Goal: Submit feedback/report problem

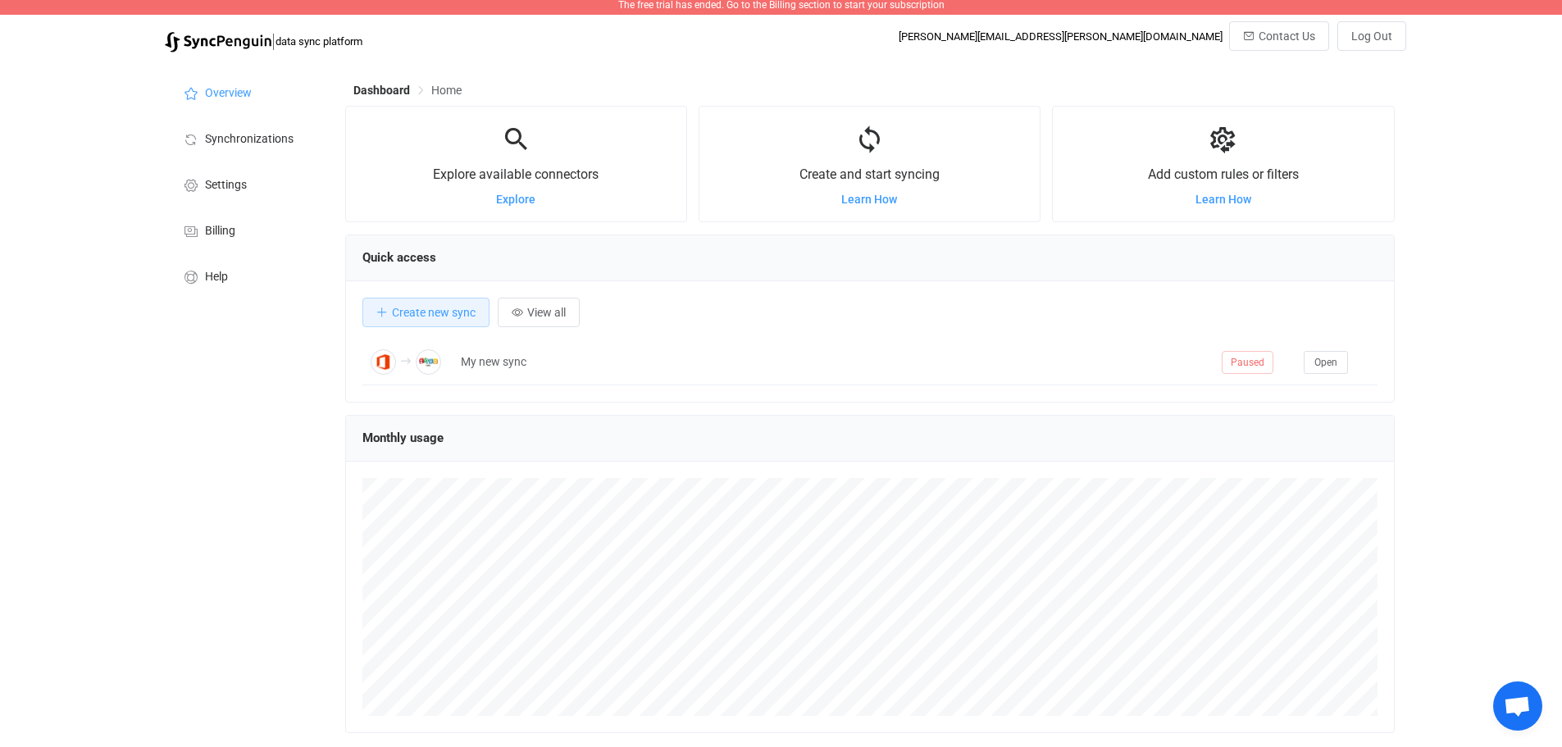
scroll to position [135, 0]
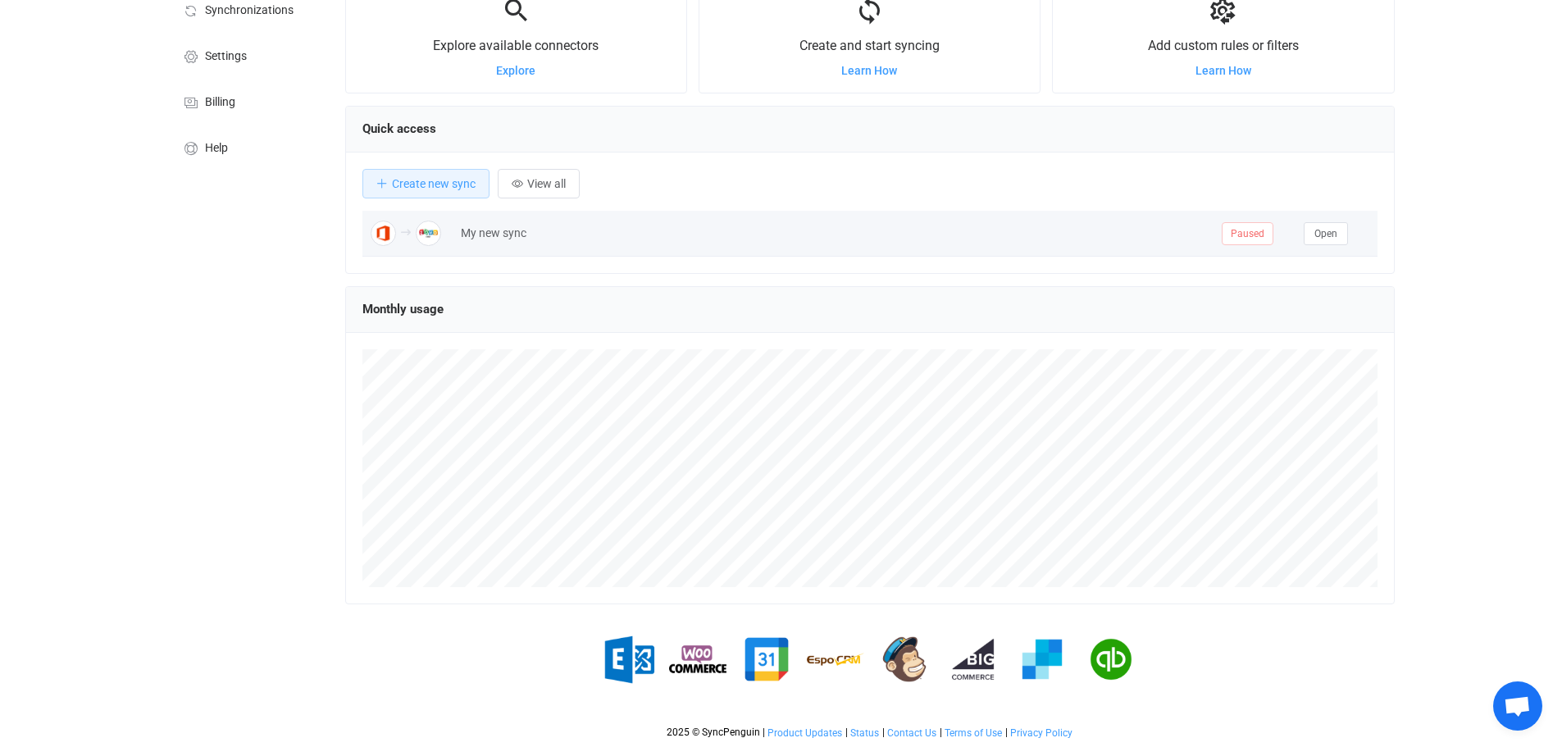
click at [510, 234] on div "My new sync" at bounding box center [833, 233] width 761 height 19
click at [1339, 235] on button "Open" at bounding box center [1325, 233] width 44 height 23
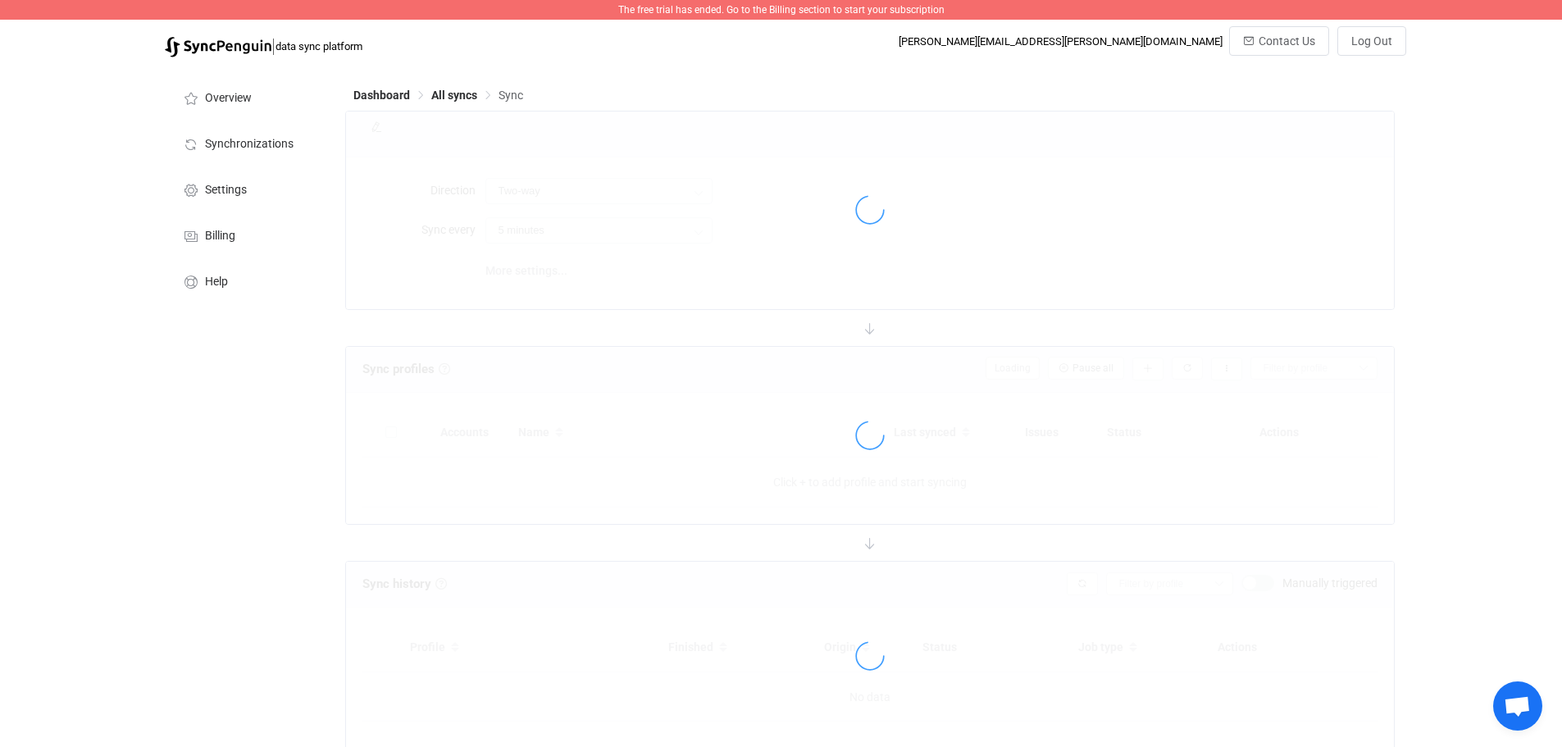
type input "Office 365 GAL → Zoho CRM"
type input "30 minutes"
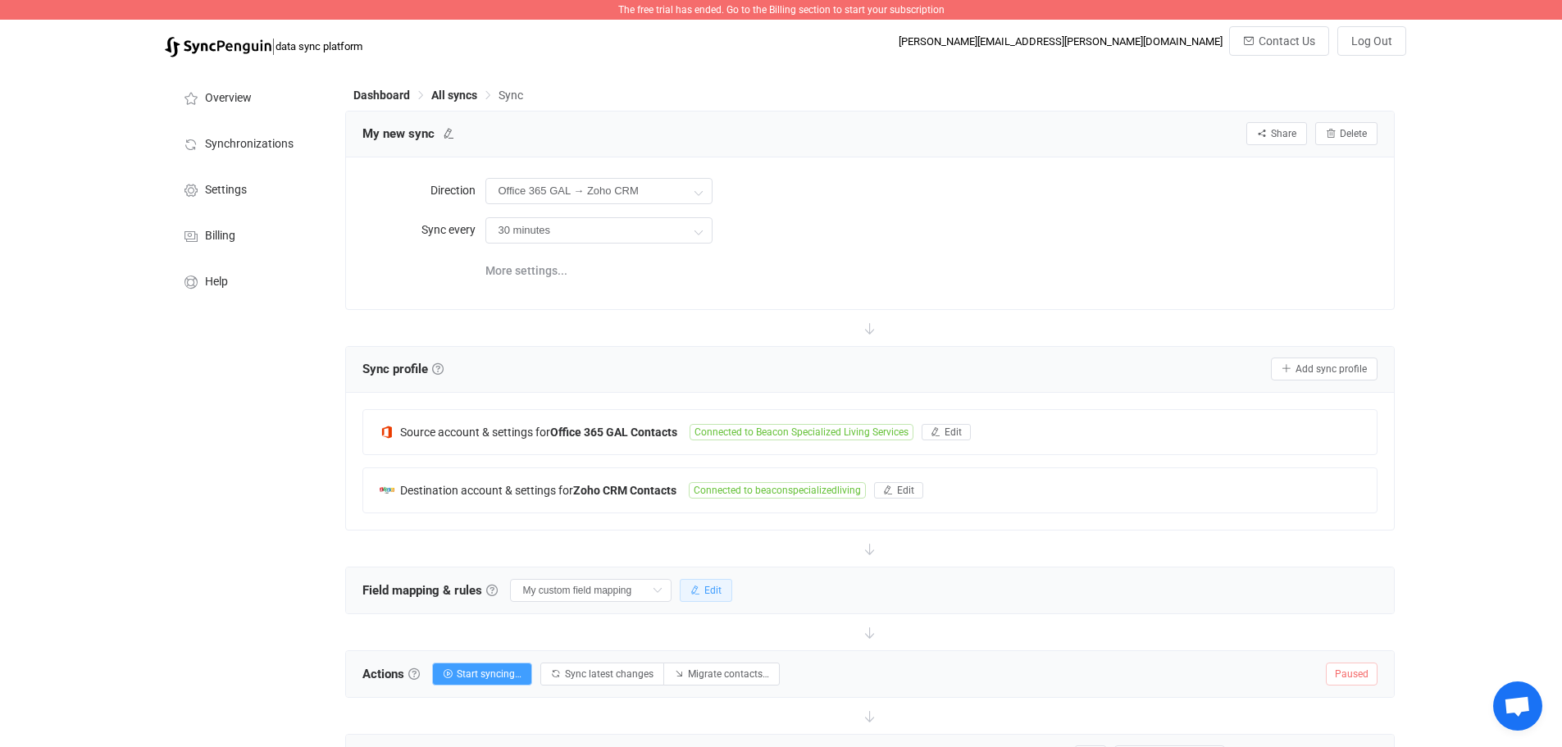
click at [711, 585] on span "Edit" at bounding box center [712, 590] width 17 height 11
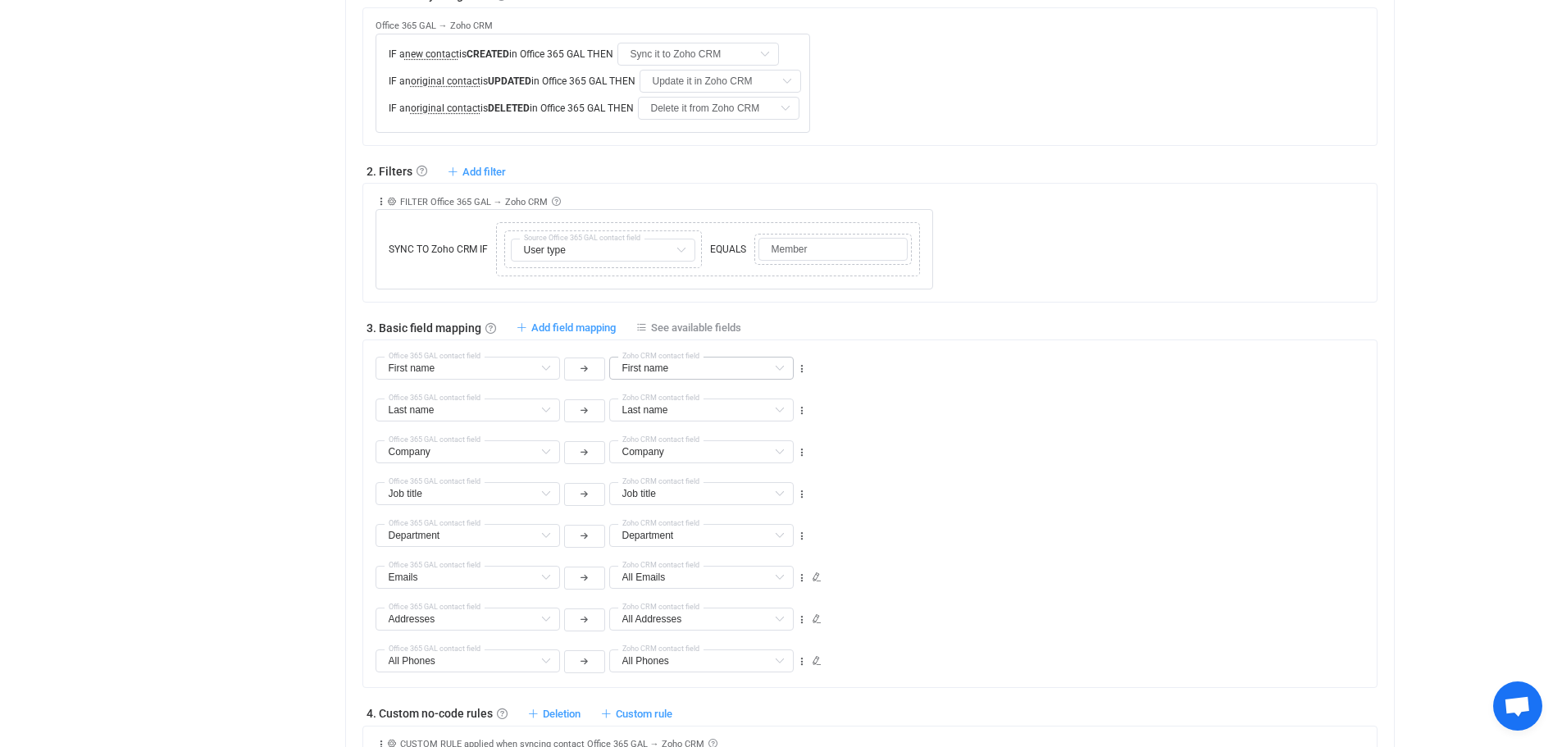
scroll to position [738, 0]
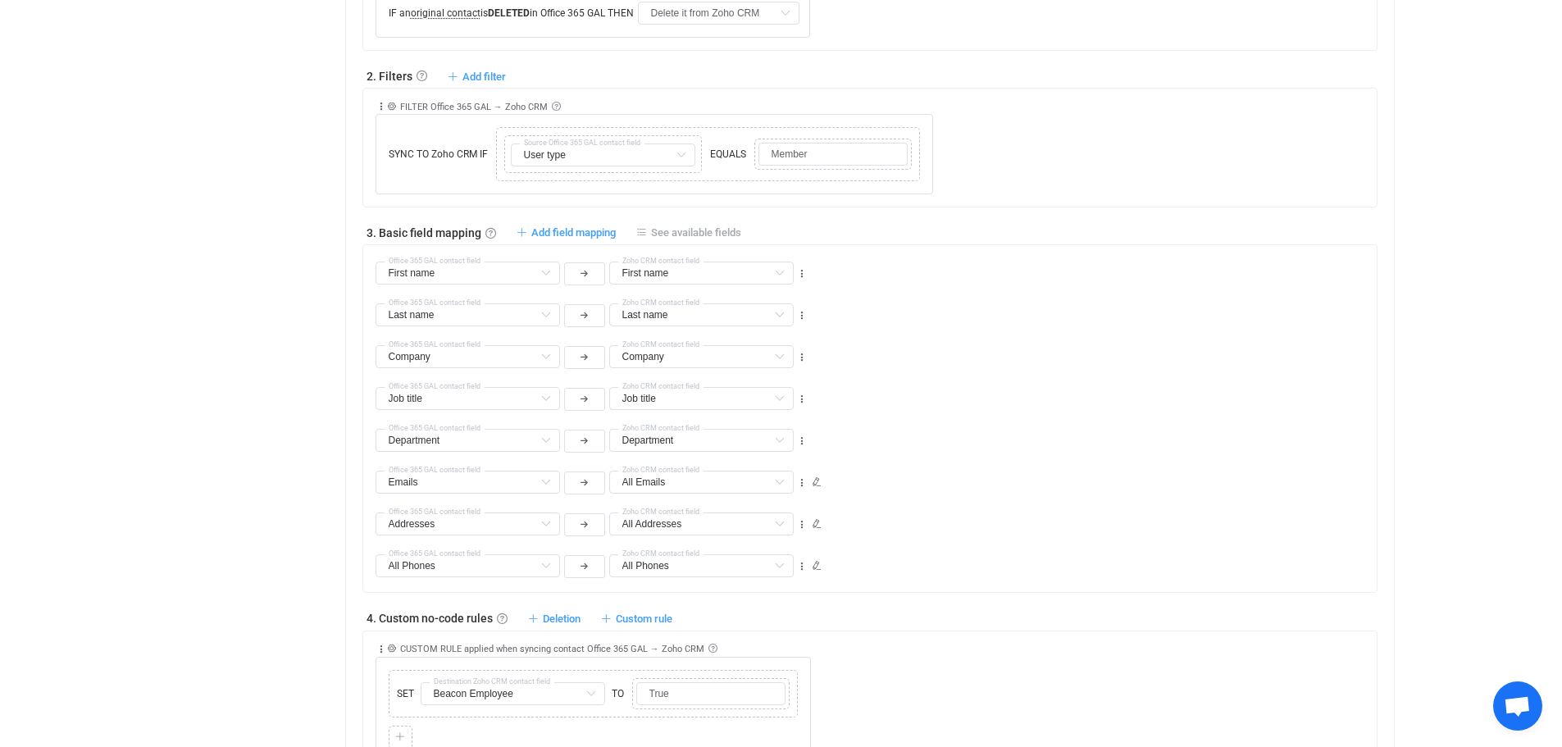
click at [675, 231] on span "See available fields" at bounding box center [696, 232] width 90 height 12
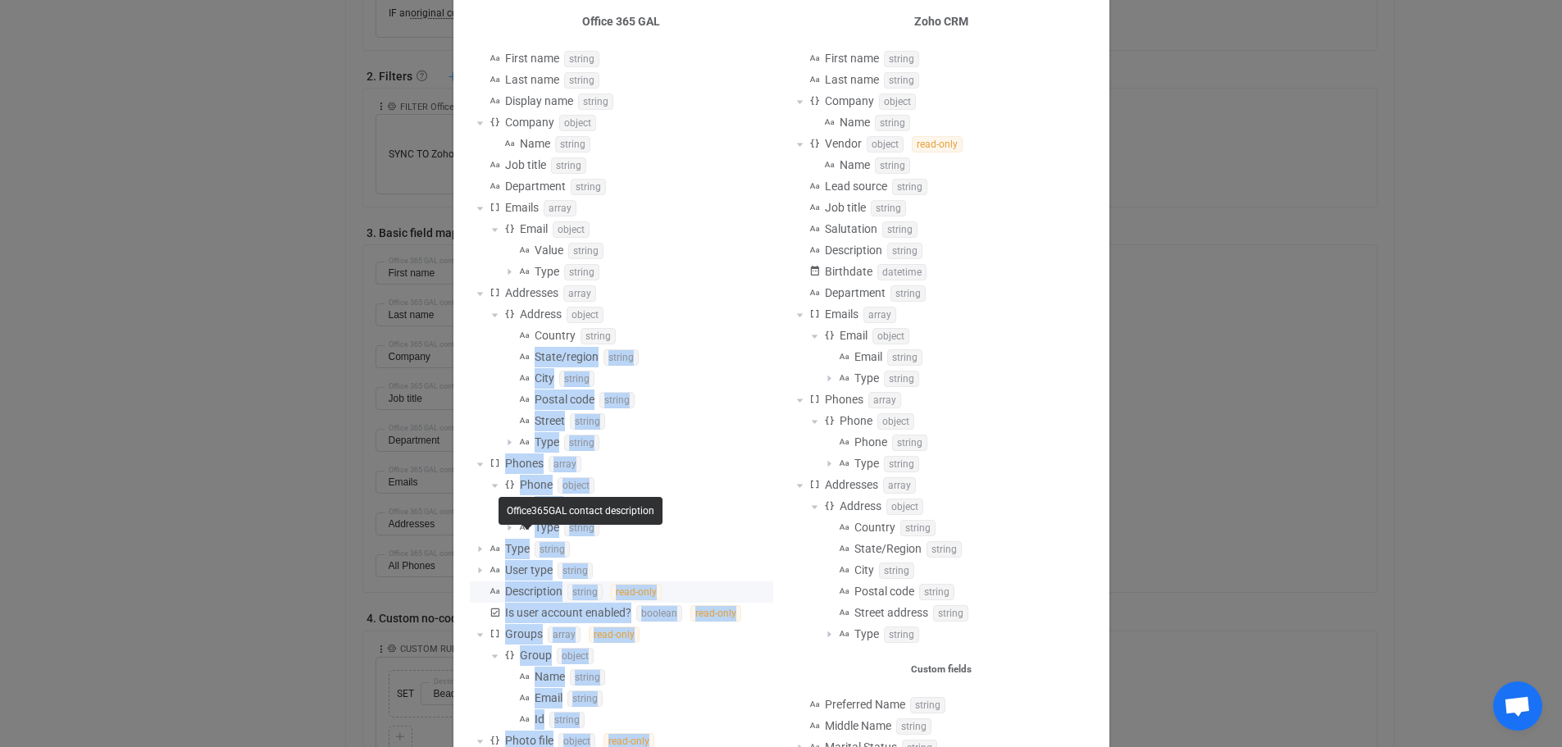
scroll to position [82, 0]
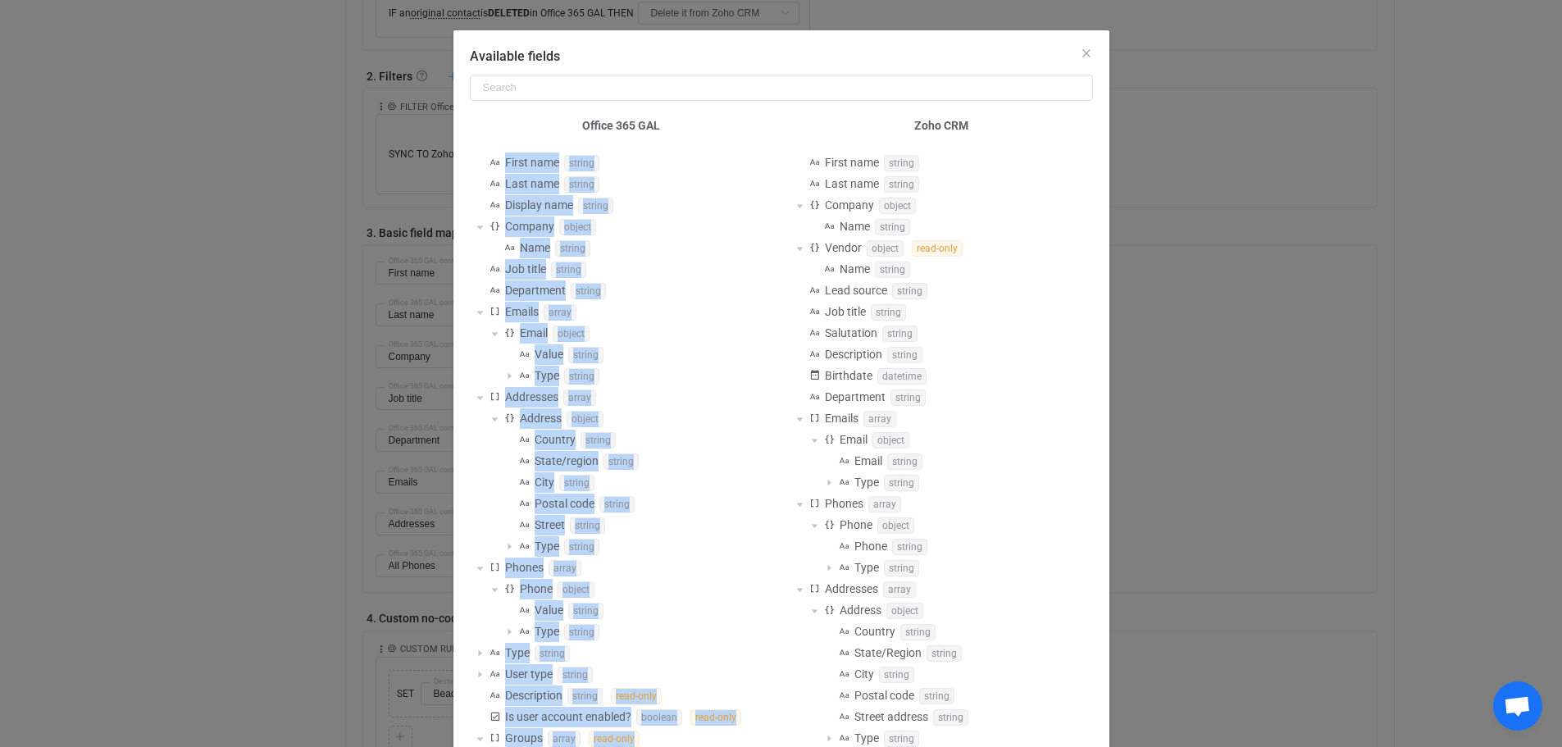
drag, startPoint x: 614, startPoint y: 669, endPoint x: 458, endPoint y: 150, distance: 541.8
click at [462, 150] on div "Office 365 GAL First name string Last name string Display name string Company o…" at bounding box center [622, 510] width 320 height 819
copy div "First name string Last name string Display name string Company object Name stri…"
click at [1315, 707] on div "Available fields Office 365 GAL First name string Last name string Display name…" at bounding box center [781, 373] width 1562 height 747
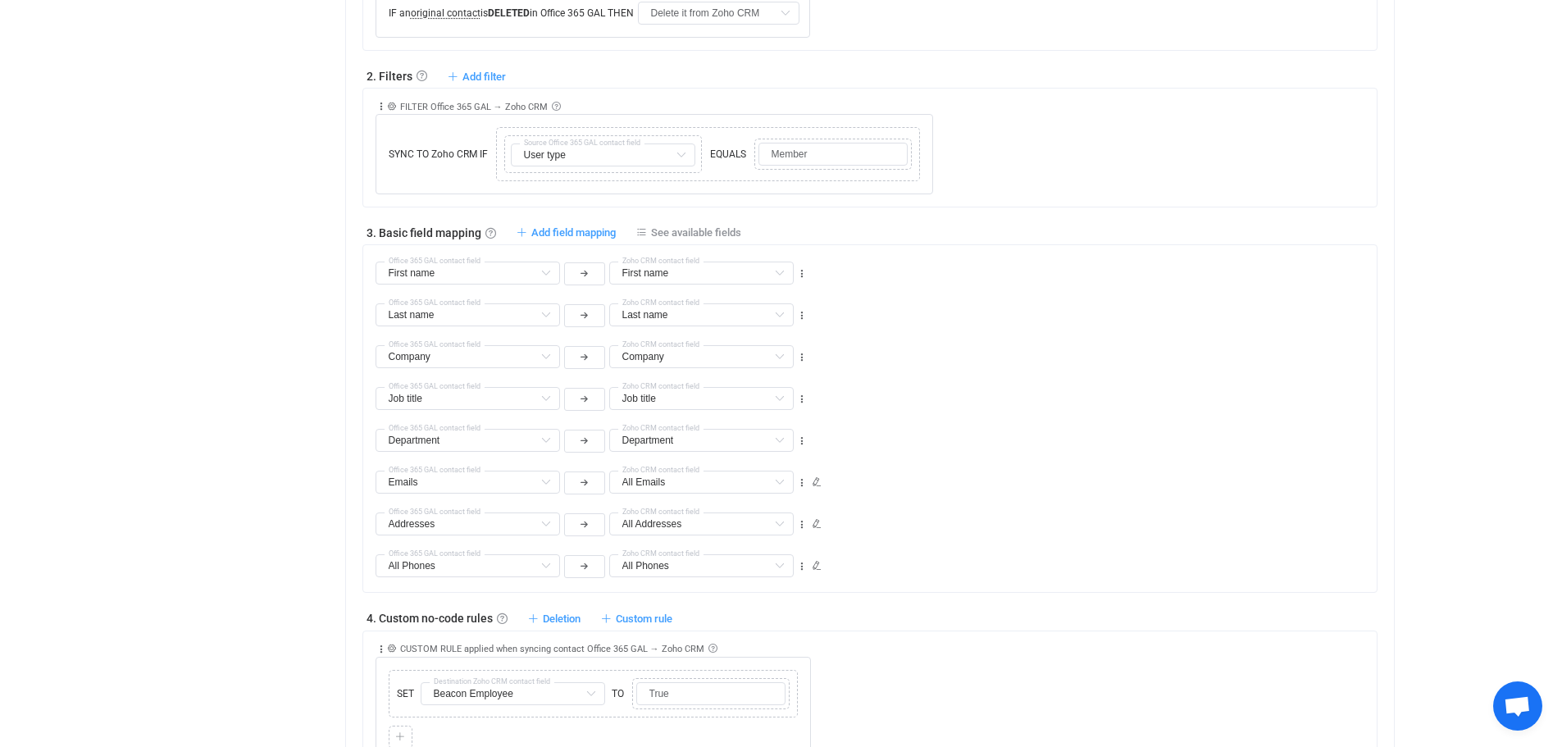
click at [680, 224] on span "See available fields" at bounding box center [688, 232] width 105 height 16
click at [685, 230] on span "See available fields" at bounding box center [696, 232] width 90 height 12
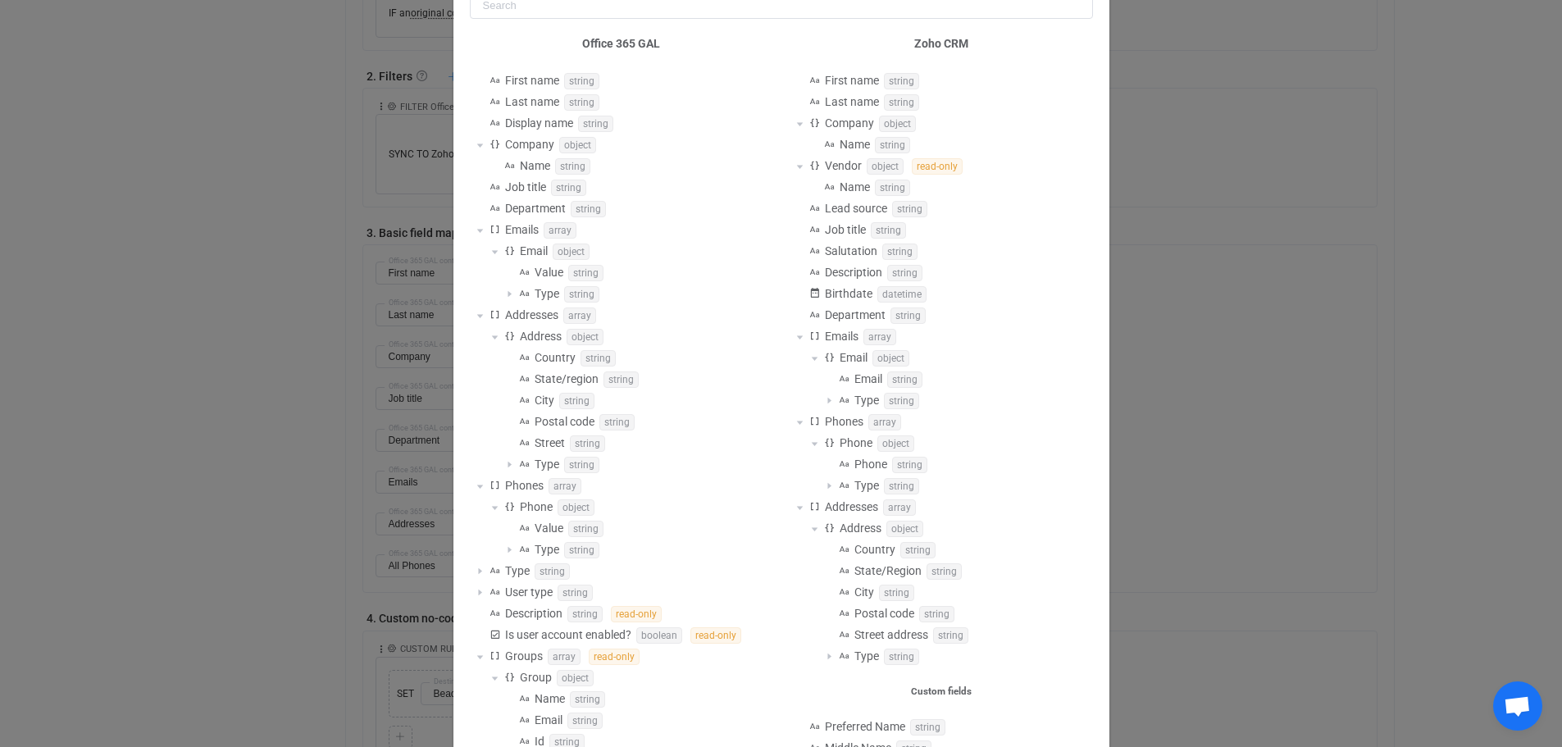
scroll to position [246, 0]
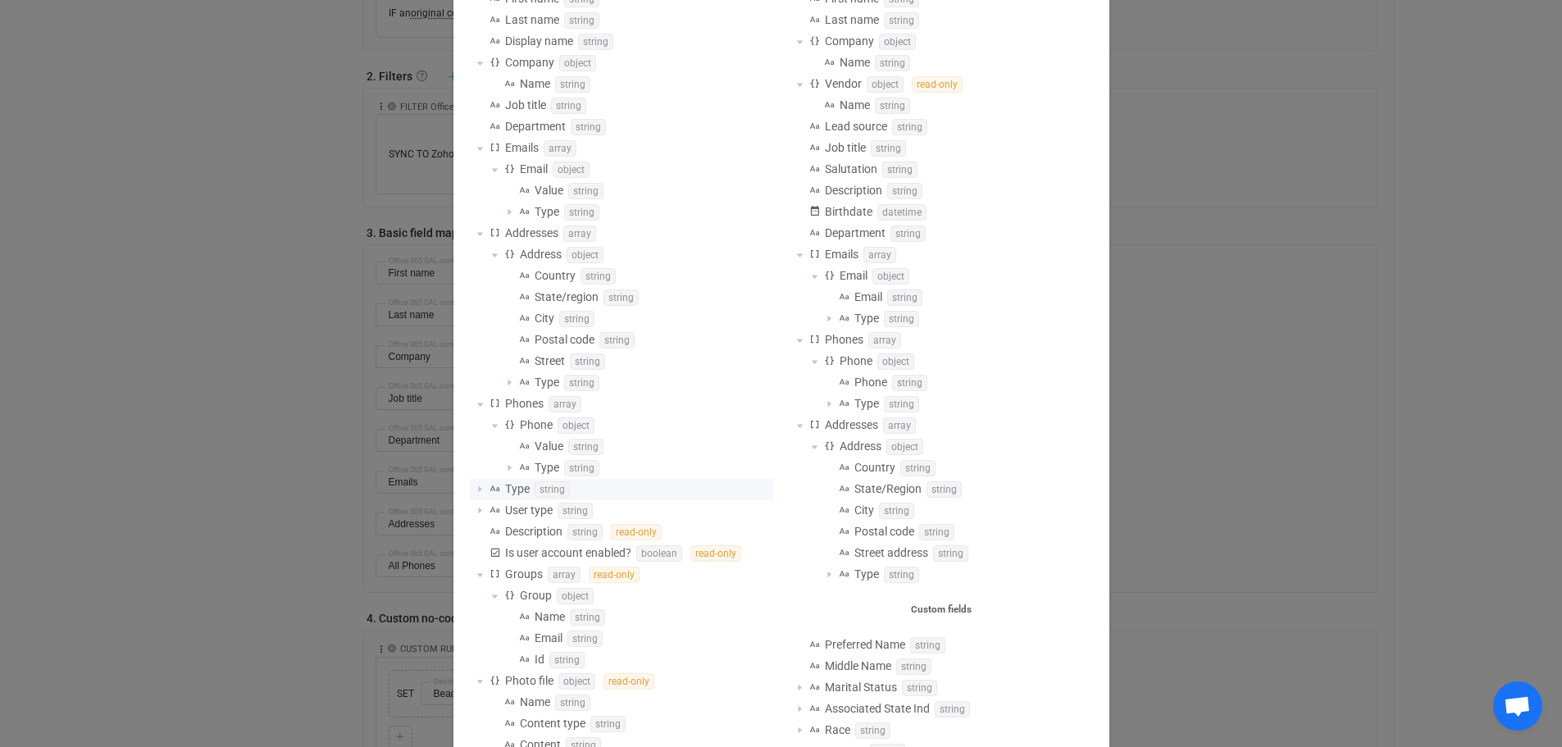
click at [471, 490] on span "Available fields" at bounding box center [480, 490] width 20 height 20
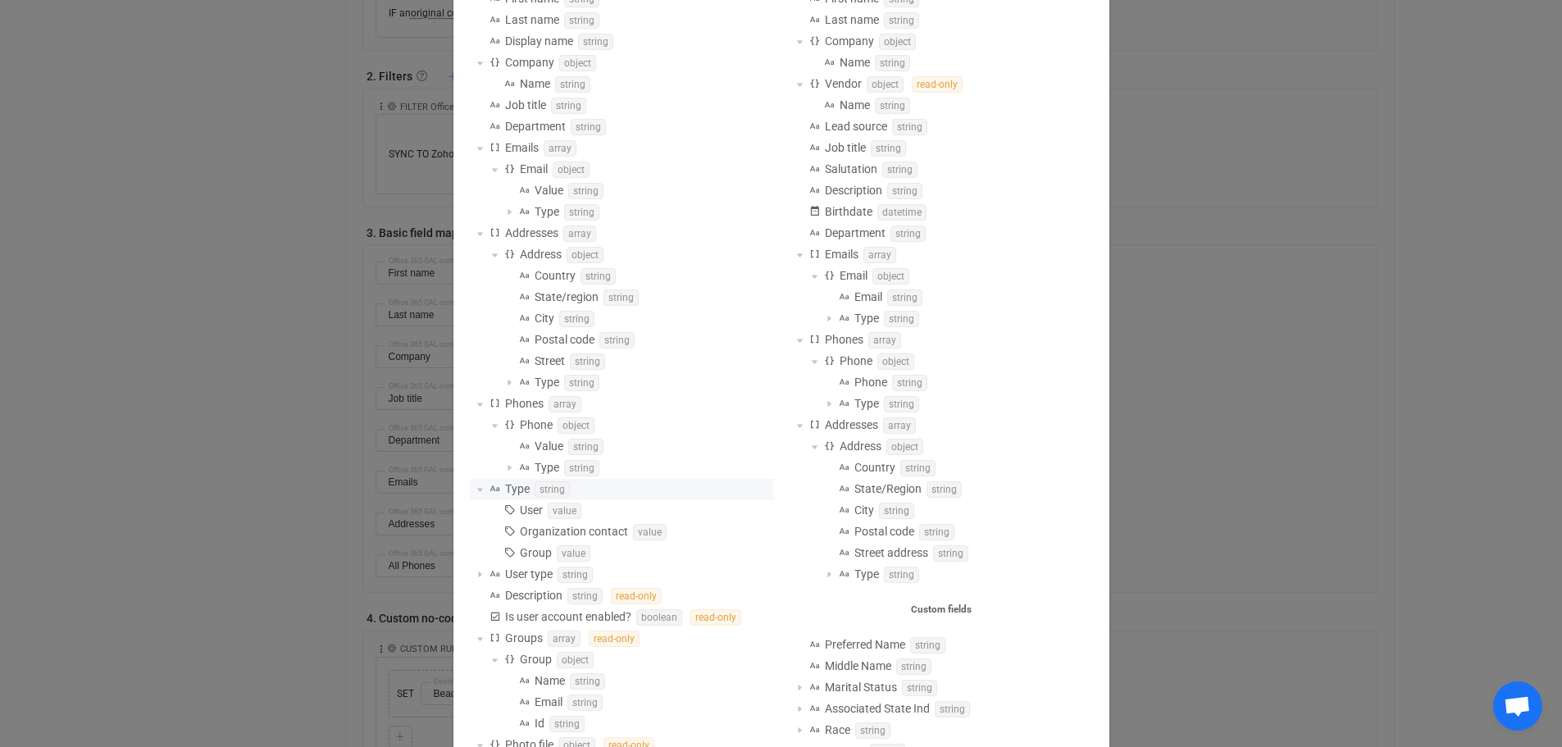
click at [471, 490] on span "Available fields" at bounding box center [480, 490] width 20 height 20
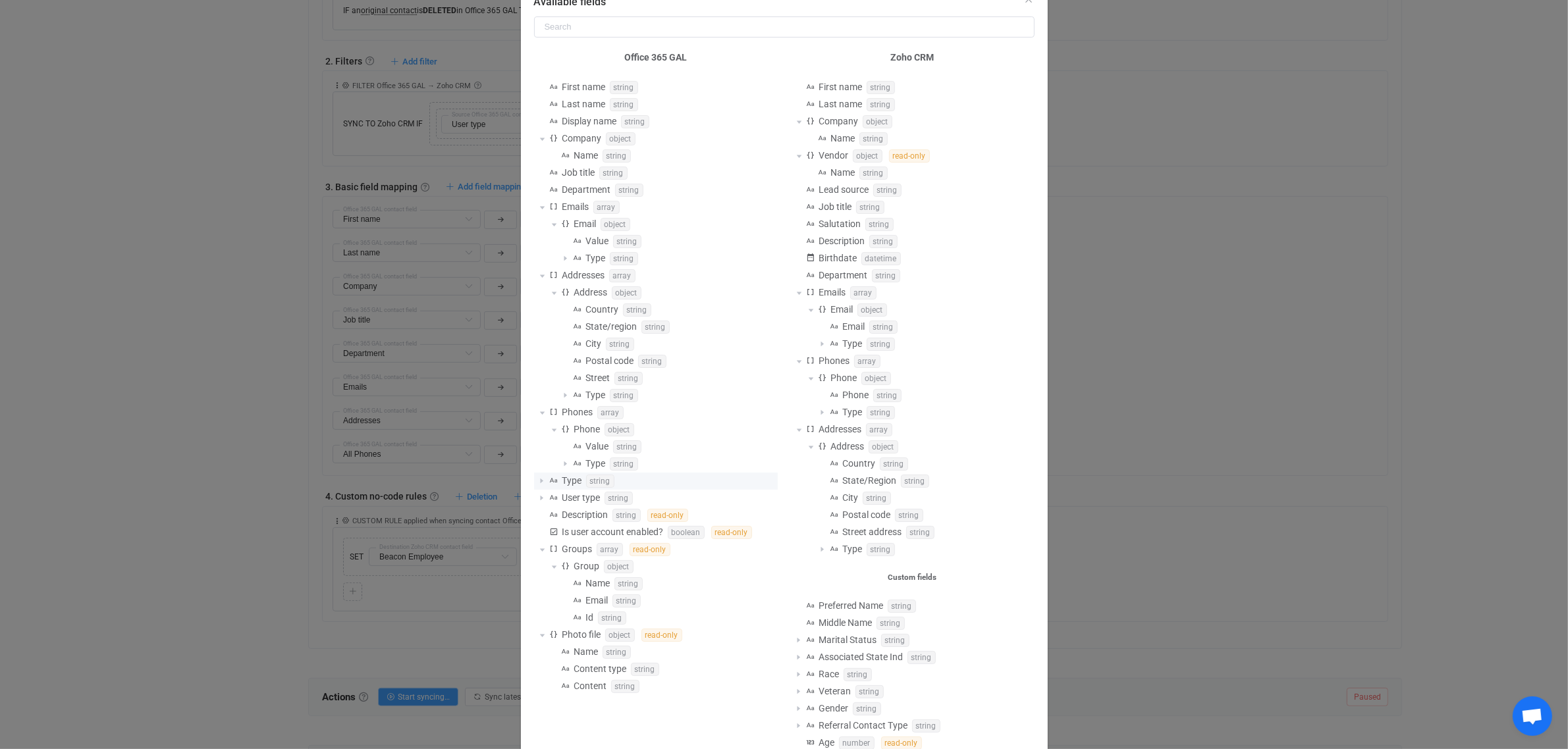
scroll to position [132, 0]
click at [1112, 238] on div "Available fields Office 365 GAL First name string Last name string Display name…" at bounding box center [784, 374] width 1568 height 749
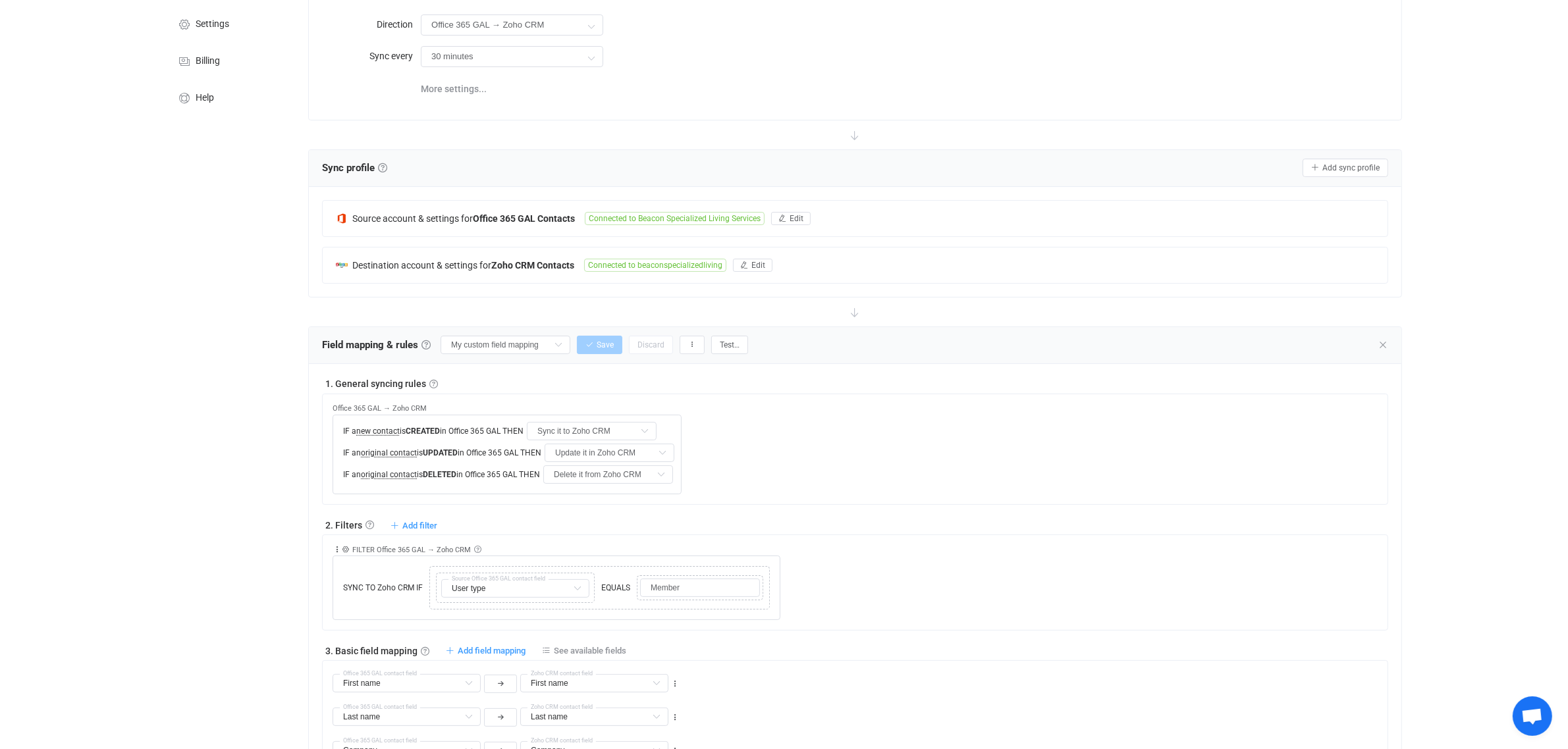
scroll to position [165, 0]
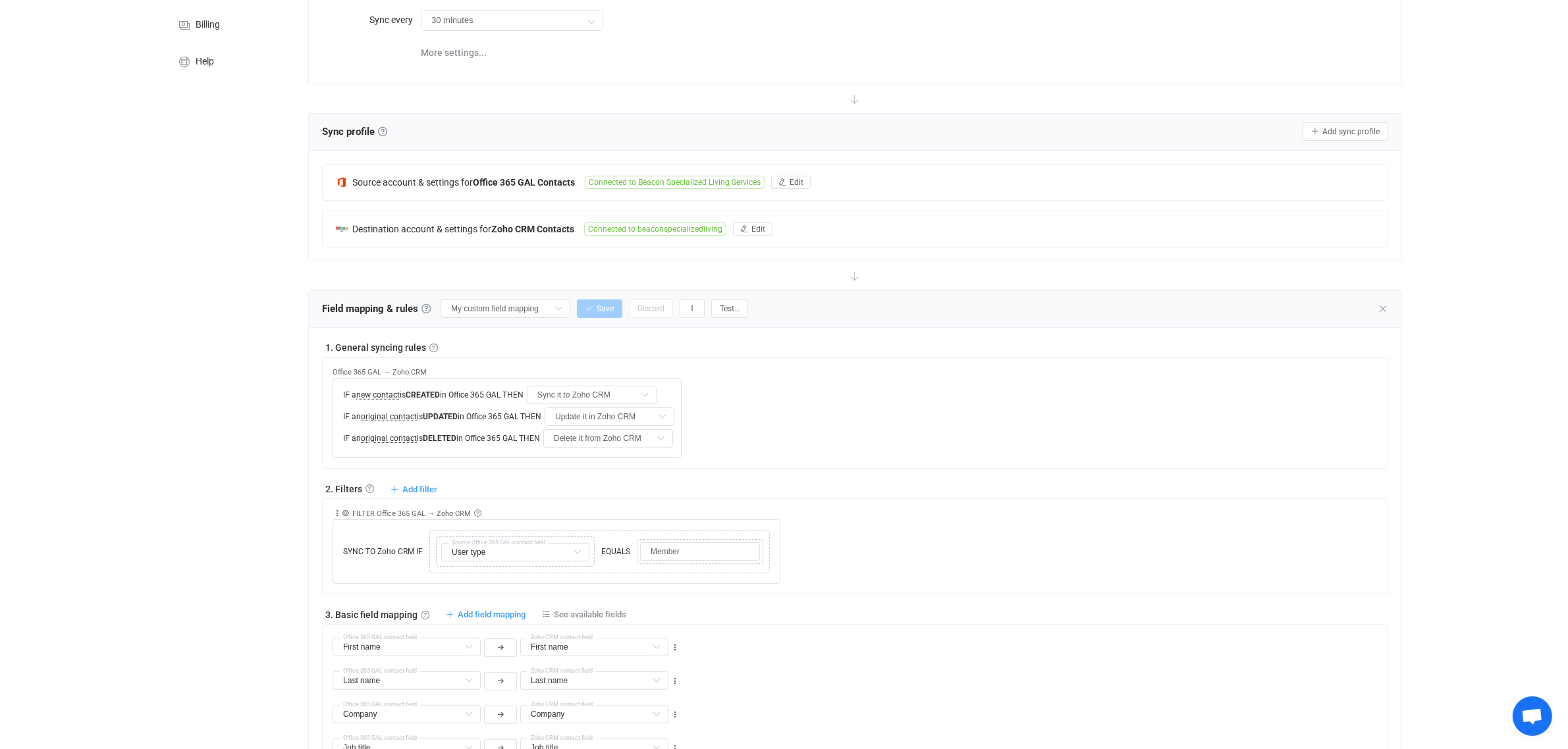
click at [858, 385] on div "Office 365 GAL → Zoho CRM IF a new contact is CREATED in Office 365 GAL THEN Sy…" at bounding box center [860, 408] width 1055 height 100
click at [817, 370] on div "Office 365 GAL → Zoho CRM IF a new contact is CREATED in Office 365 GAL THEN Sy…" at bounding box center [860, 408] width 1055 height 100
click at [696, 312] on icon "button" at bounding box center [692, 309] width 8 height 8
click at [1123, 390] on div "Office 365 GAL → Zoho CRM IF a new contact is CREATED in Office 365 GAL THEN Sy…" at bounding box center [860, 408] width 1055 height 100
click at [525, 311] on input "My custom field mapping" at bounding box center [504, 308] width 129 height 18
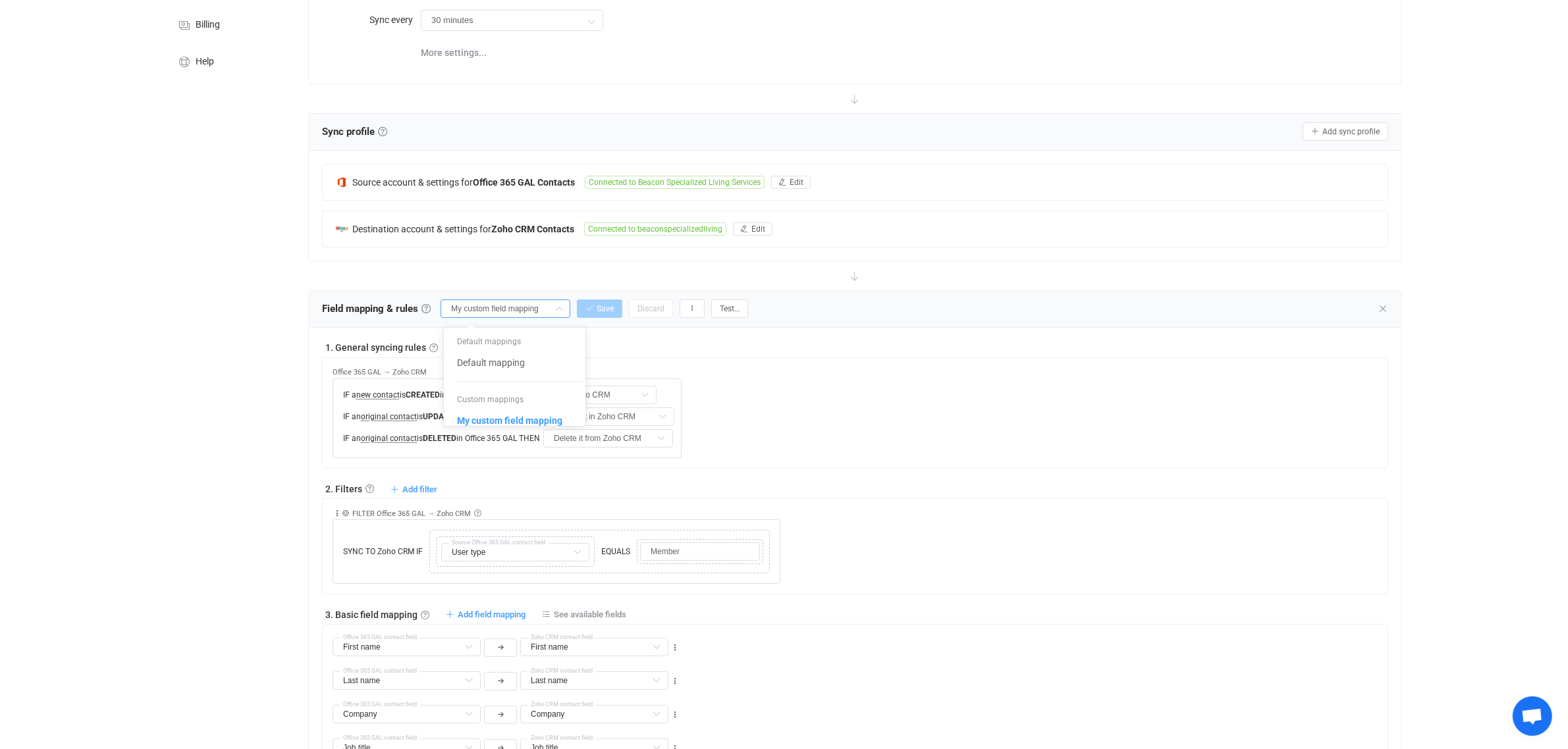
click at [525, 311] on input "My custom field mapping" at bounding box center [504, 308] width 129 height 18
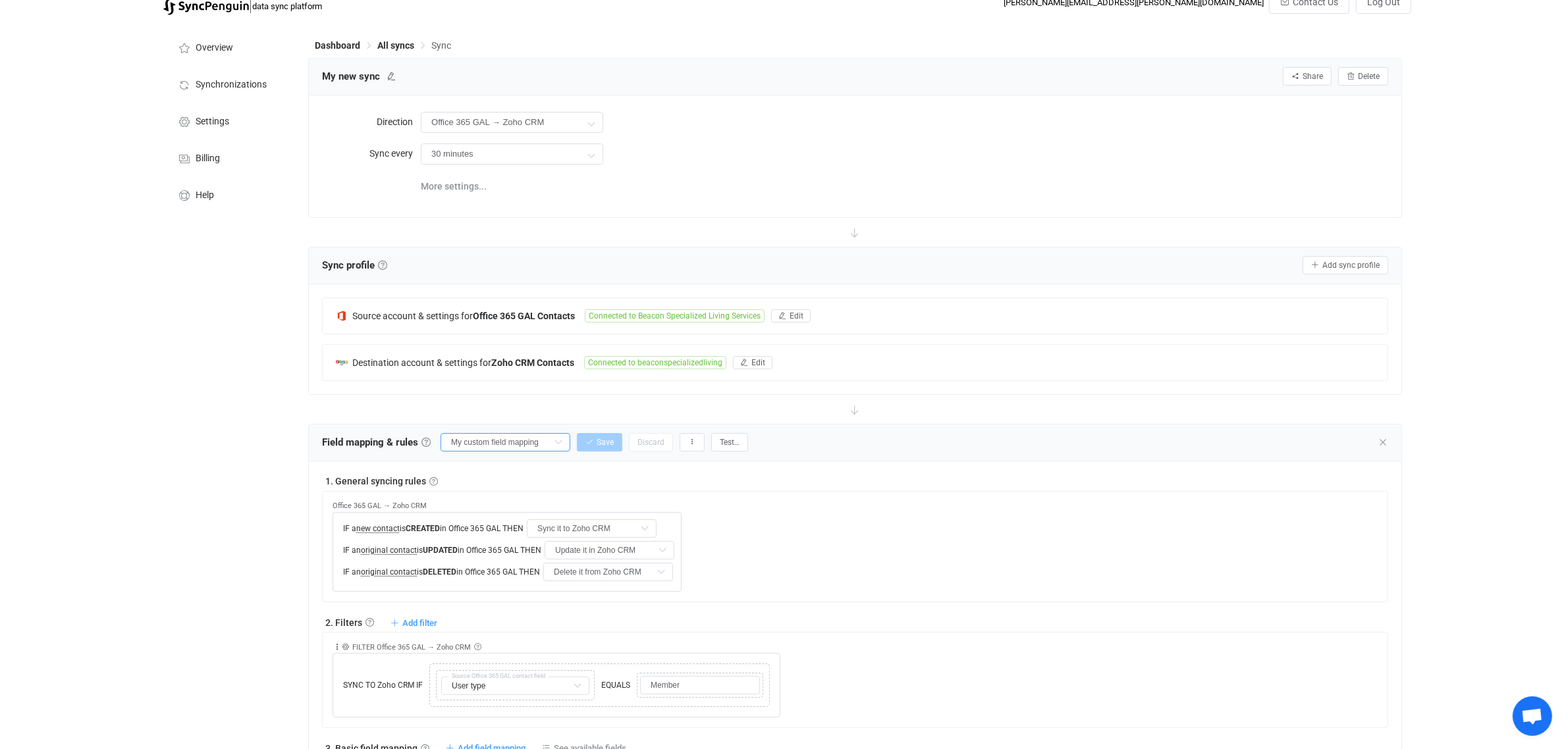
scroll to position [0, 0]
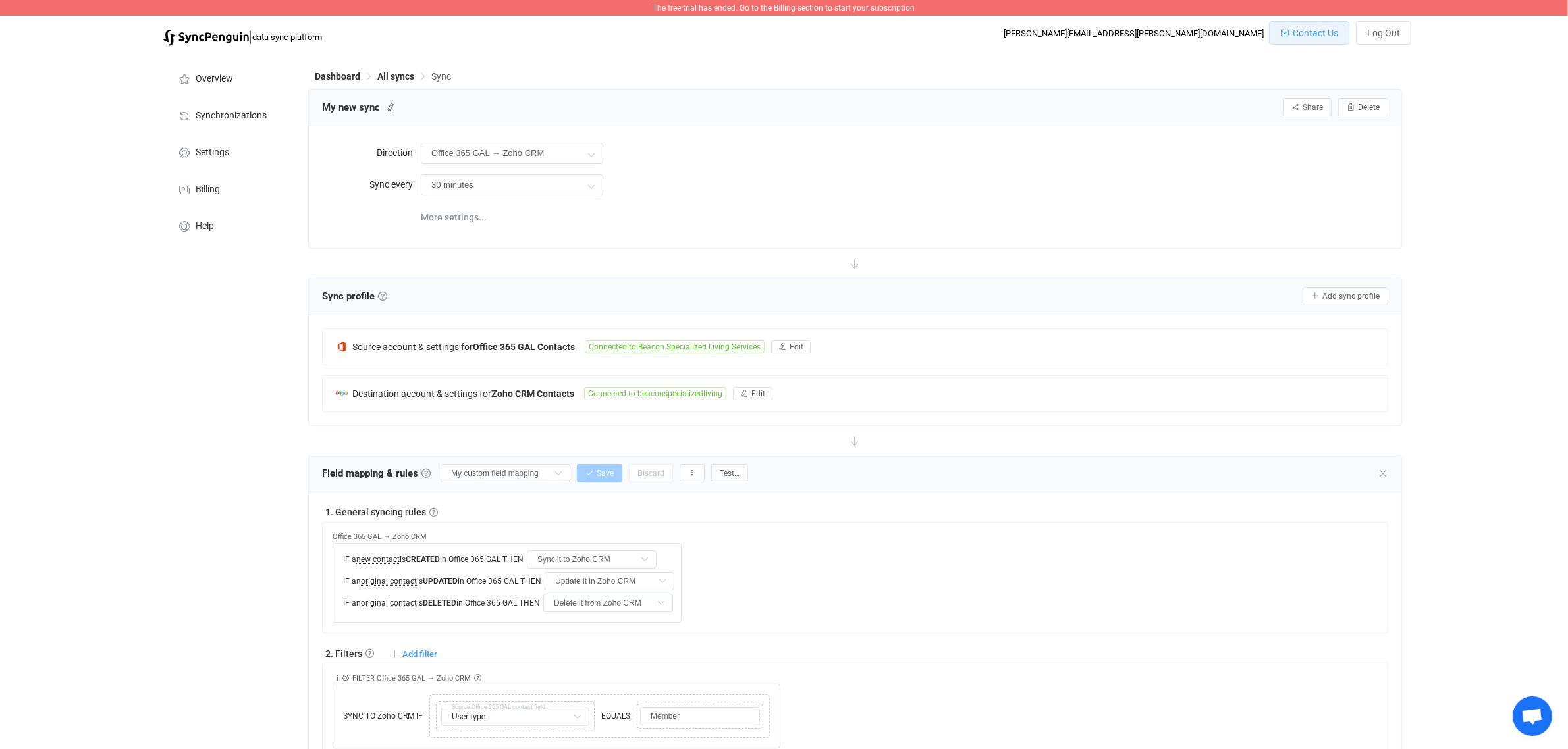
click at [1254, 35] on span "Contact Us" at bounding box center [1315, 32] width 46 height 10
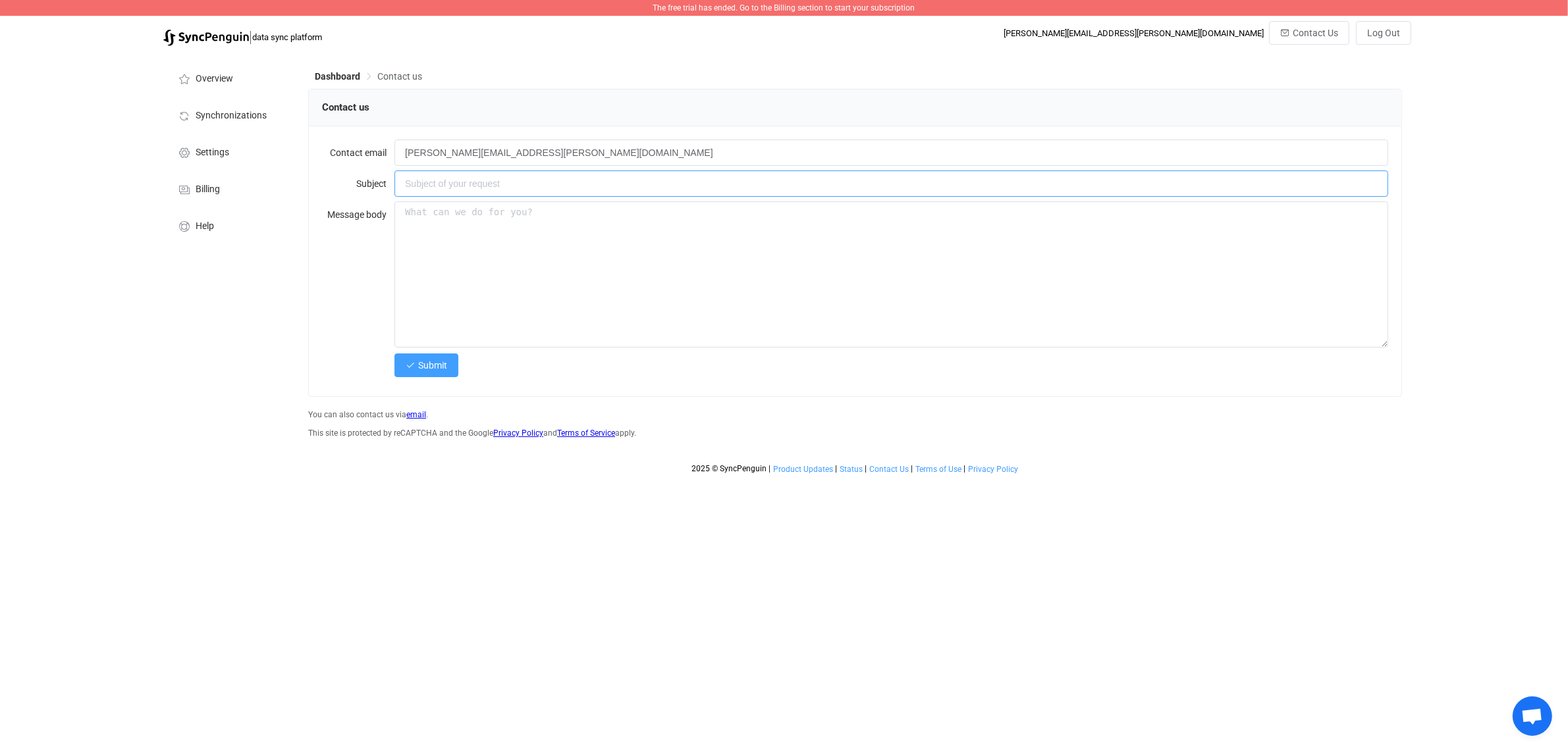
click at [518, 186] on input "text" at bounding box center [891, 183] width 994 height 26
type input "Contact information changes"
type textarea "Hello I see the criteria for a sync. Non of them include a change in data."
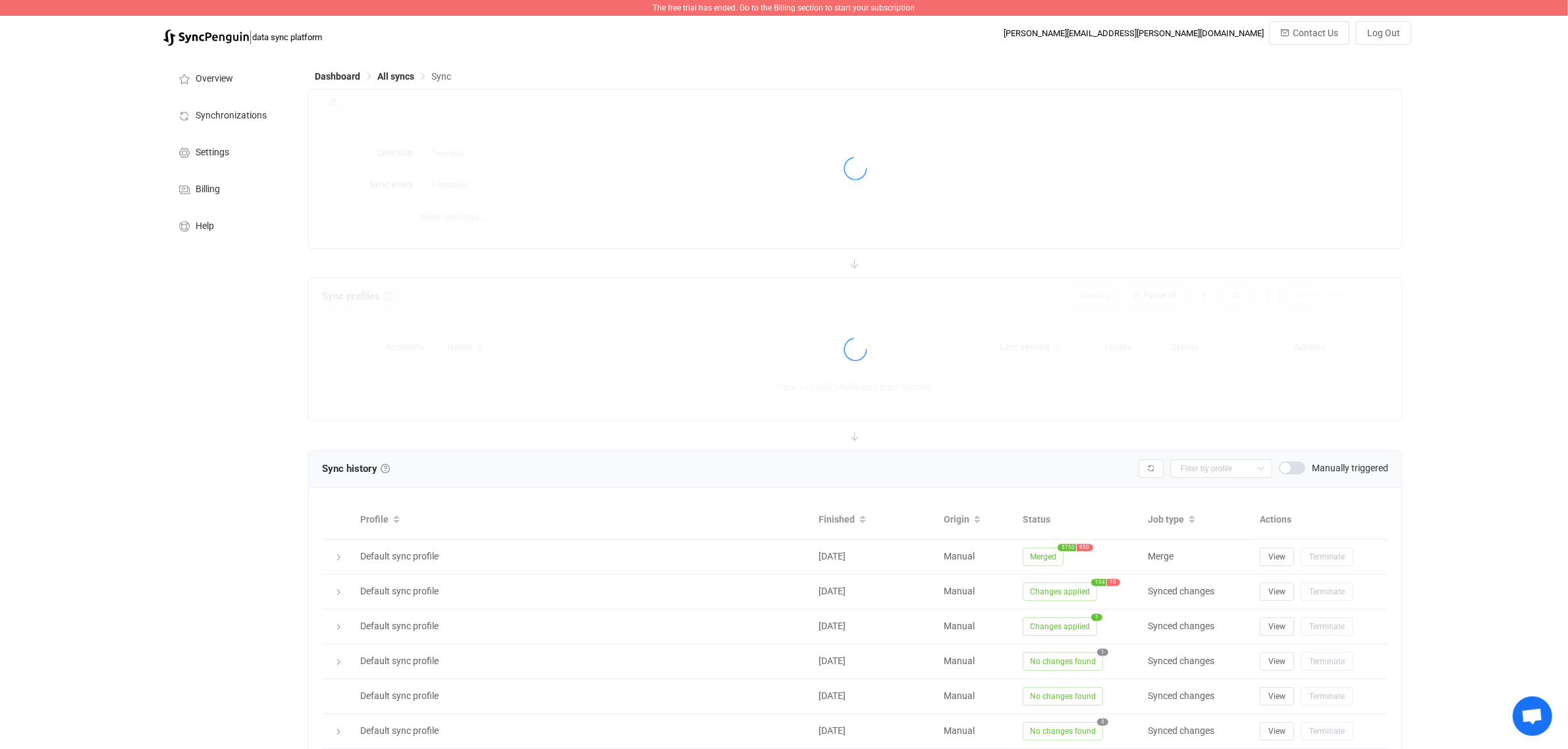
type input "Office 365 GAL → Zoho CRM"
type input "30 minutes"
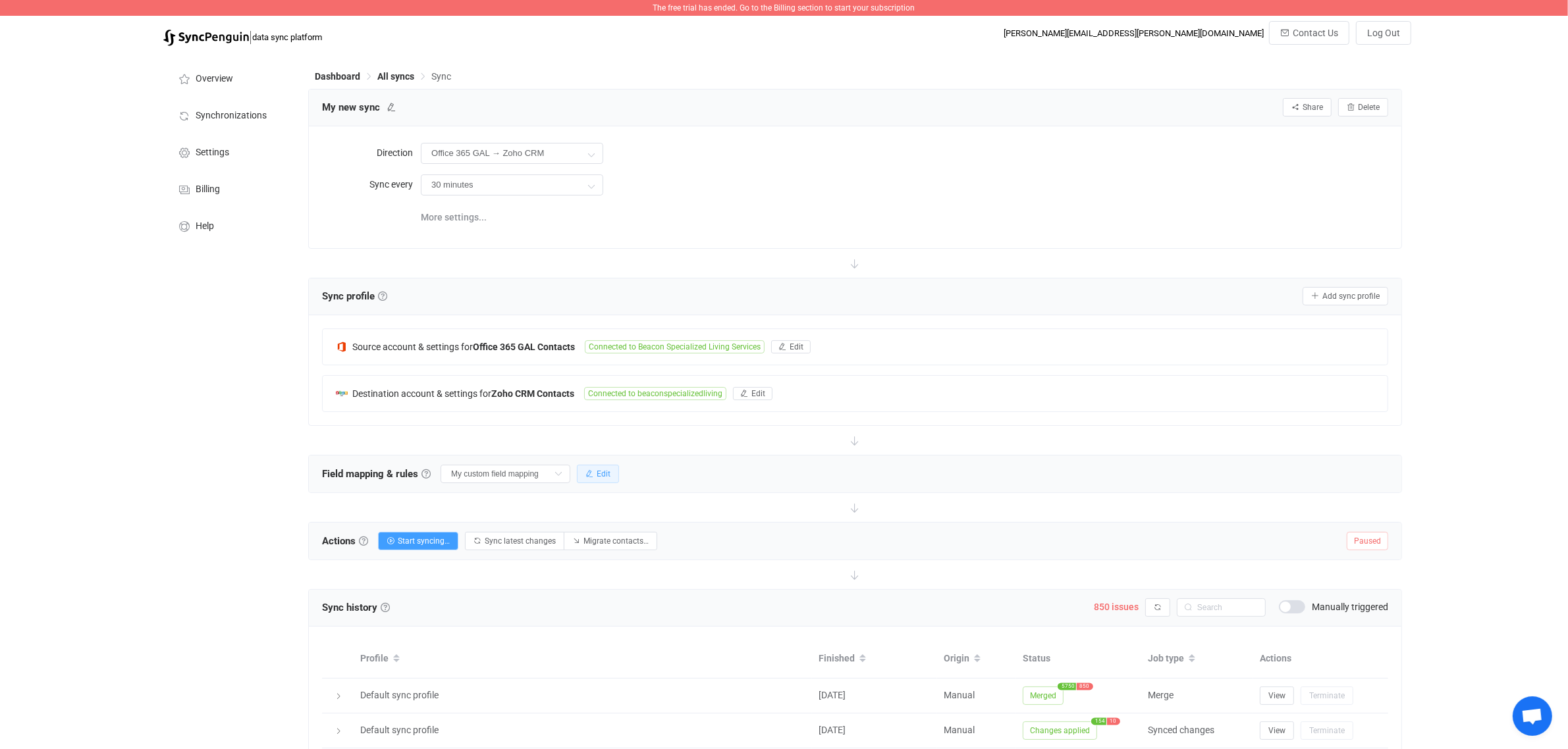
click at [617, 471] on button "Edit" at bounding box center [598, 474] width 42 height 18
